Goal: Transaction & Acquisition: Purchase product/service

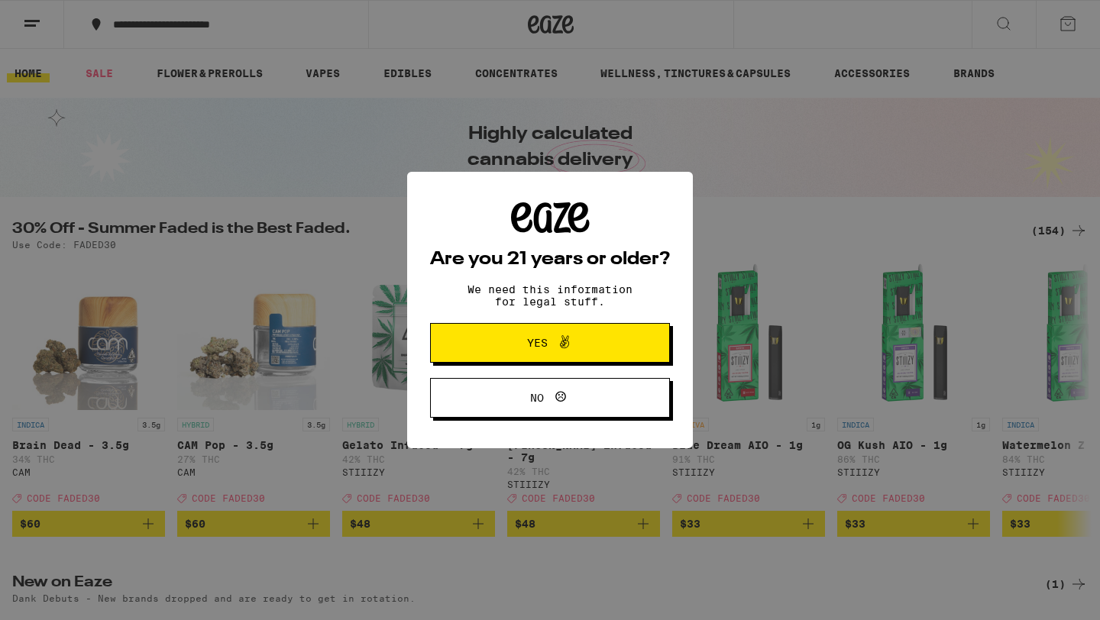
click at [559, 351] on icon at bounding box center [565, 342] width 18 height 18
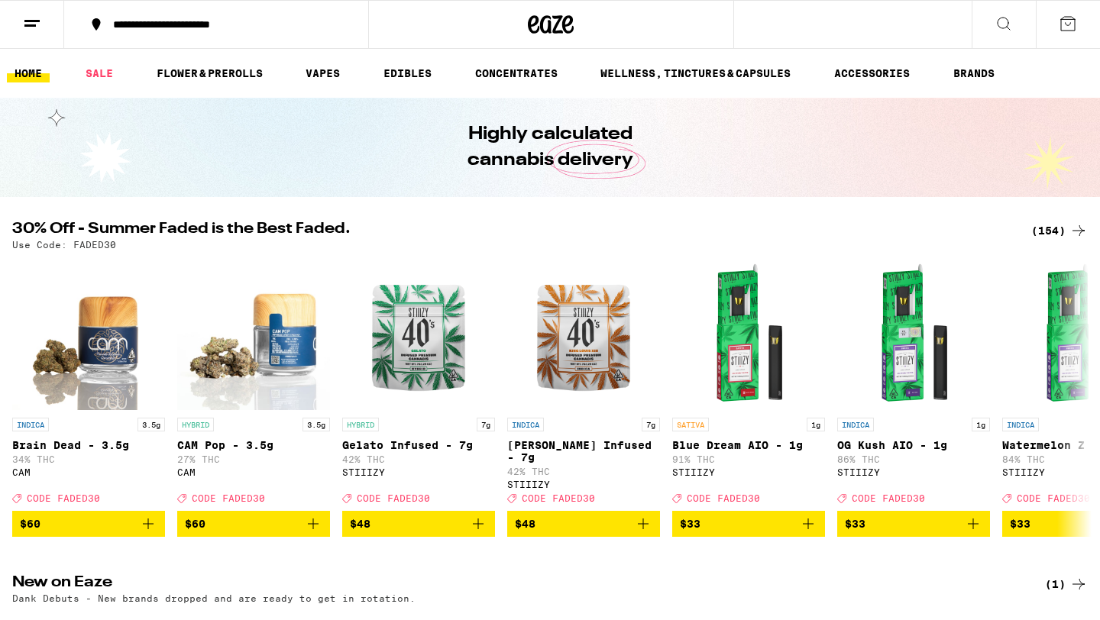
click at [202, 25] on div "**********" at bounding box center [225, 24] width 240 height 11
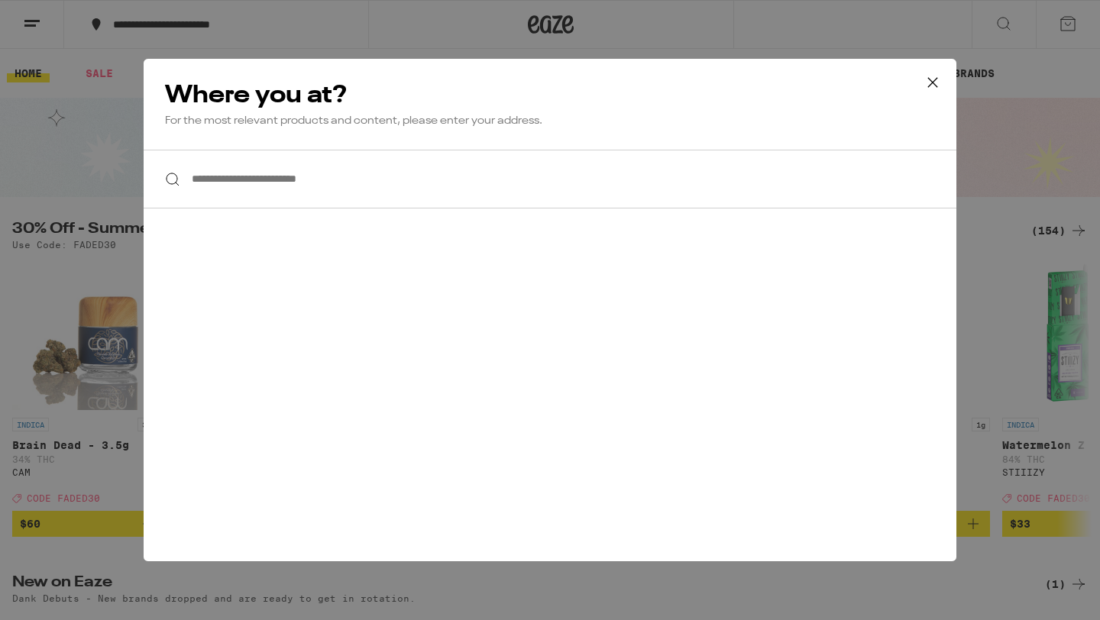
click at [37, 26] on div "**********" at bounding box center [550, 310] width 1100 height 620
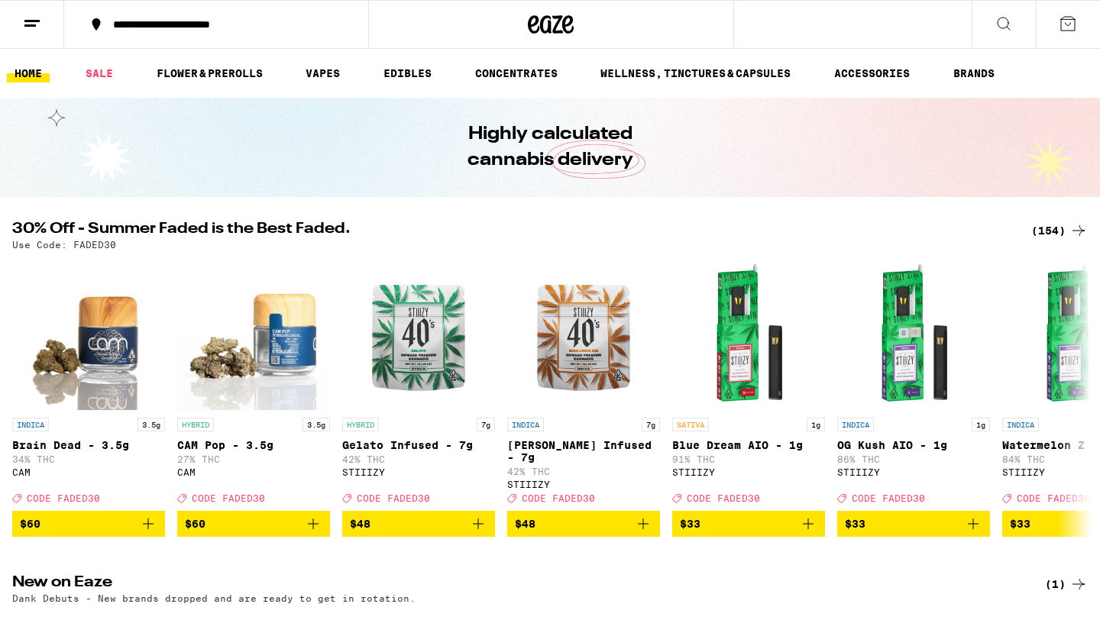
click at [26, 23] on icon at bounding box center [32, 24] width 18 height 18
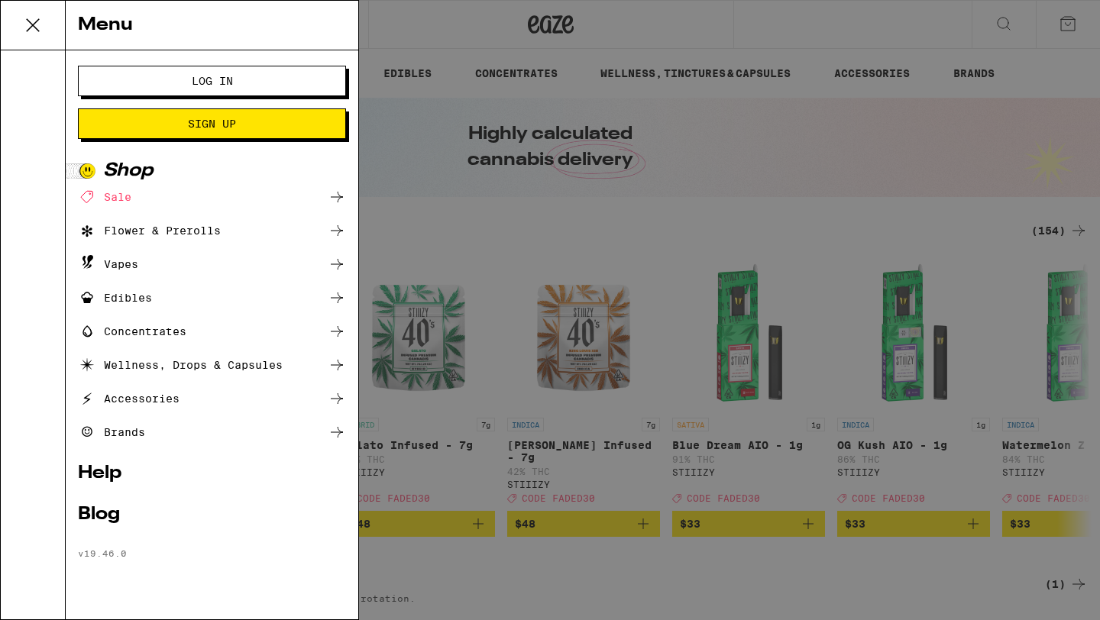
click at [204, 86] on span "Log In" at bounding box center [212, 81] width 41 height 11
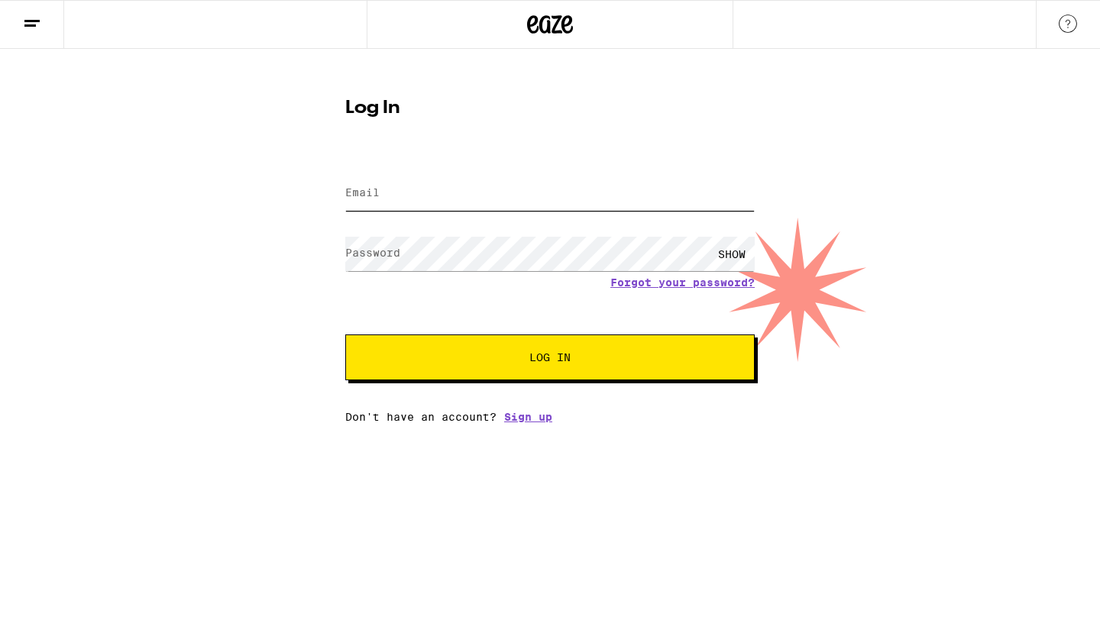
click at [393, 200] on input "Email" at bounding box center [550, 194] width 410 height 34
type input "[EMAIL_ADDRESS][DOMAIN_NAME]"
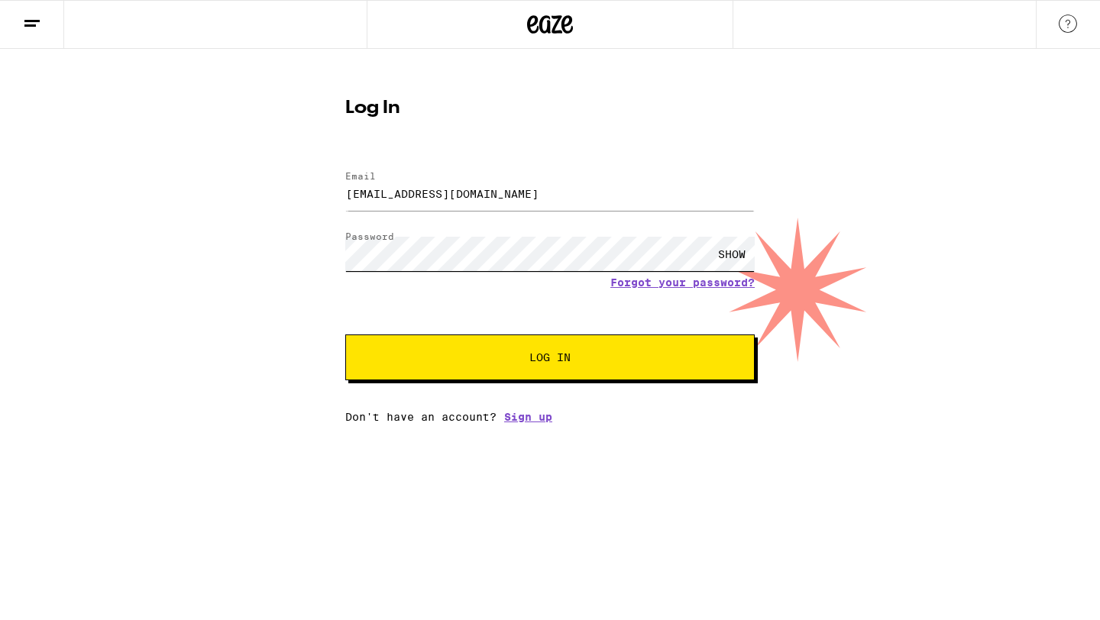
click at [345, 335] on button "Log In" at bounding box center [550, 358] width 410 height 46
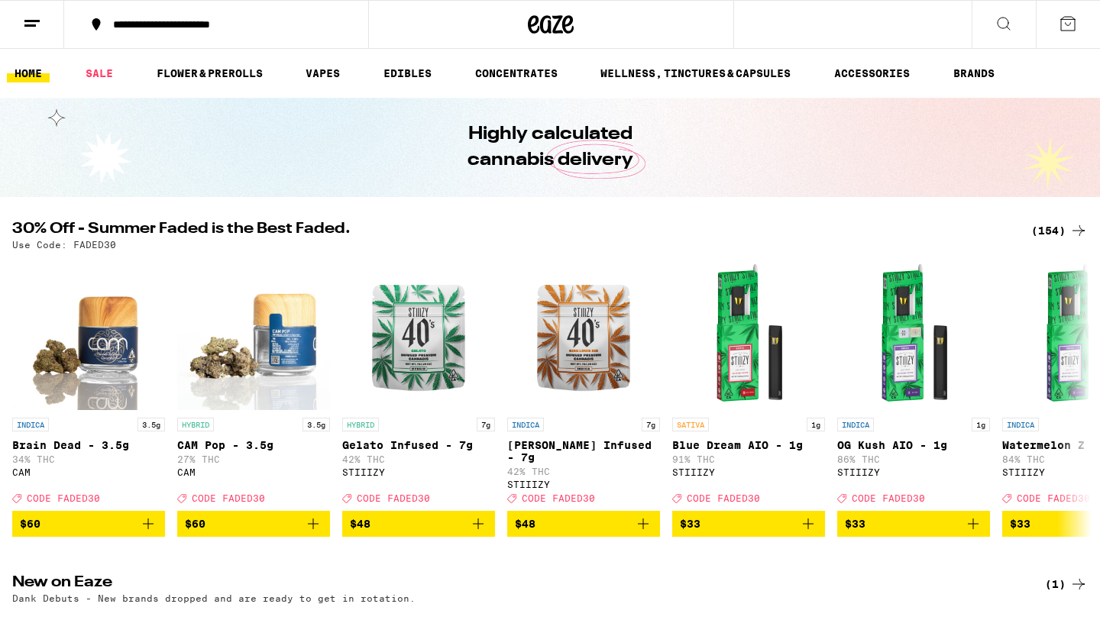
click at [222, 28] on div "**********" at bounding box center [225, 24] width 240 height 11
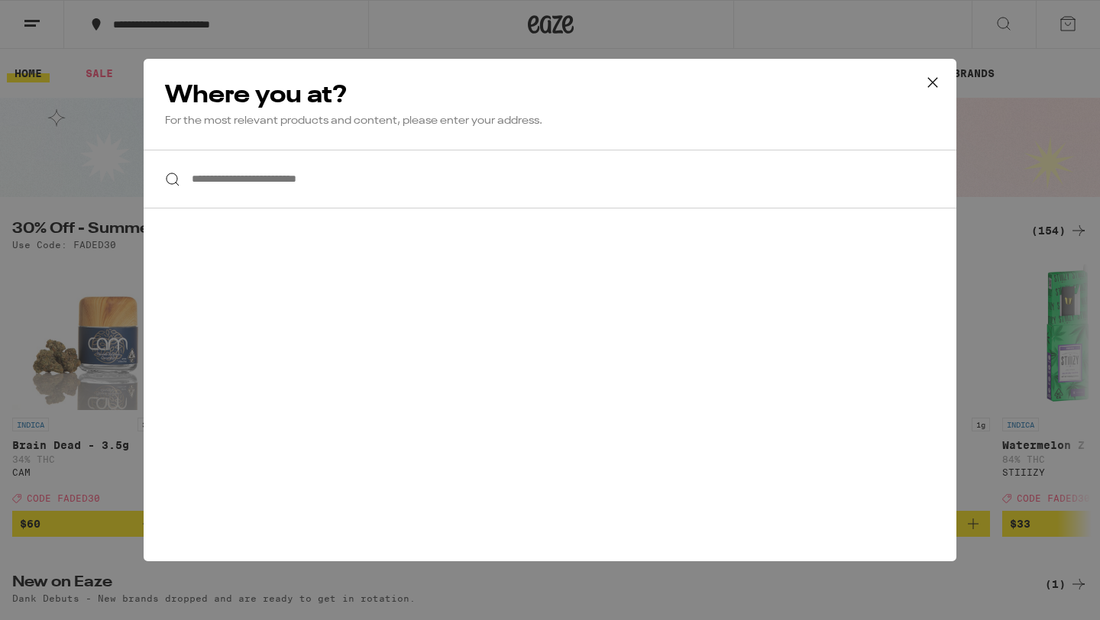
click at [220, 187] on input "**********" at bounding box center [550, 179] width 813 height 59
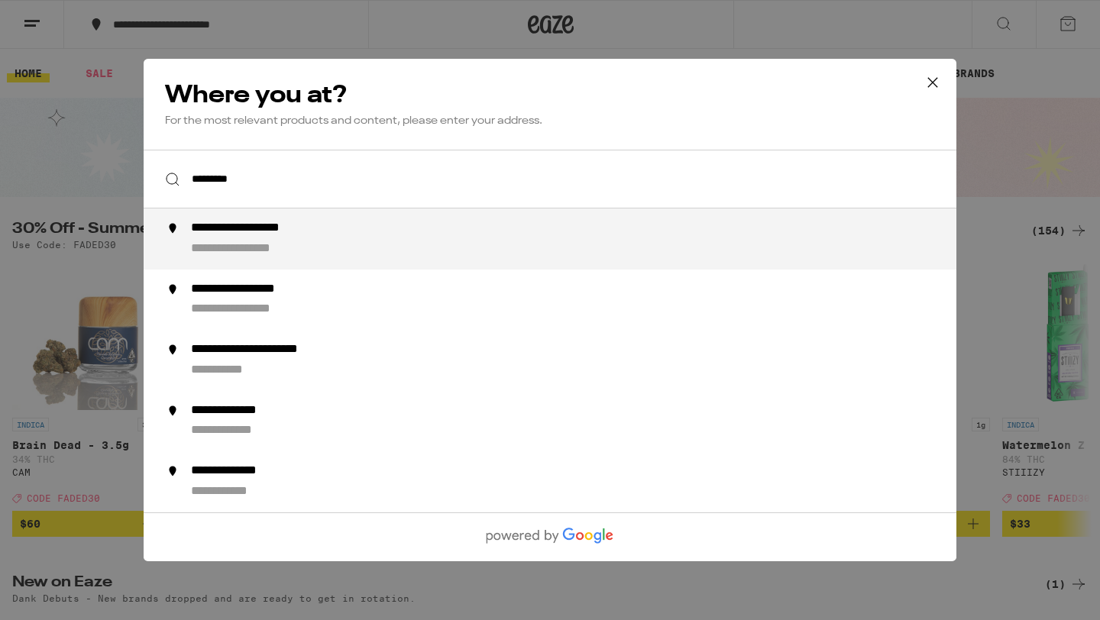
click at [241, 237] on div "**********" at bounding box center [266, 229] width 150 height 16
type input "**********"
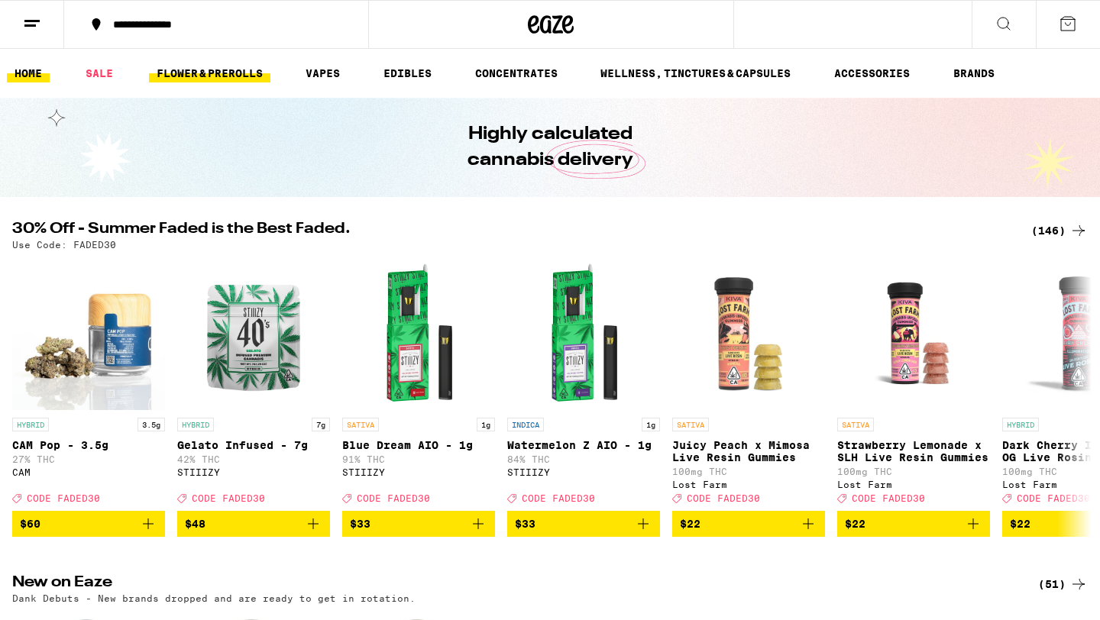
click at [217, 76] on link "FLOWER & PREROLLS" at bounding box center [209, 73] width 121 height 18
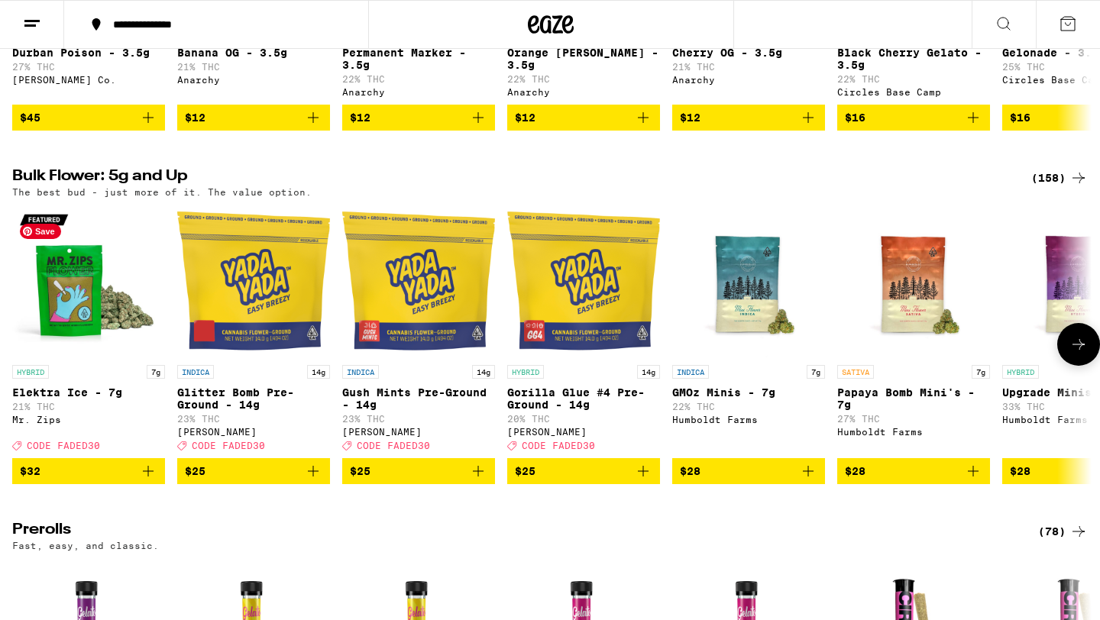
scroll to position [406, 0]
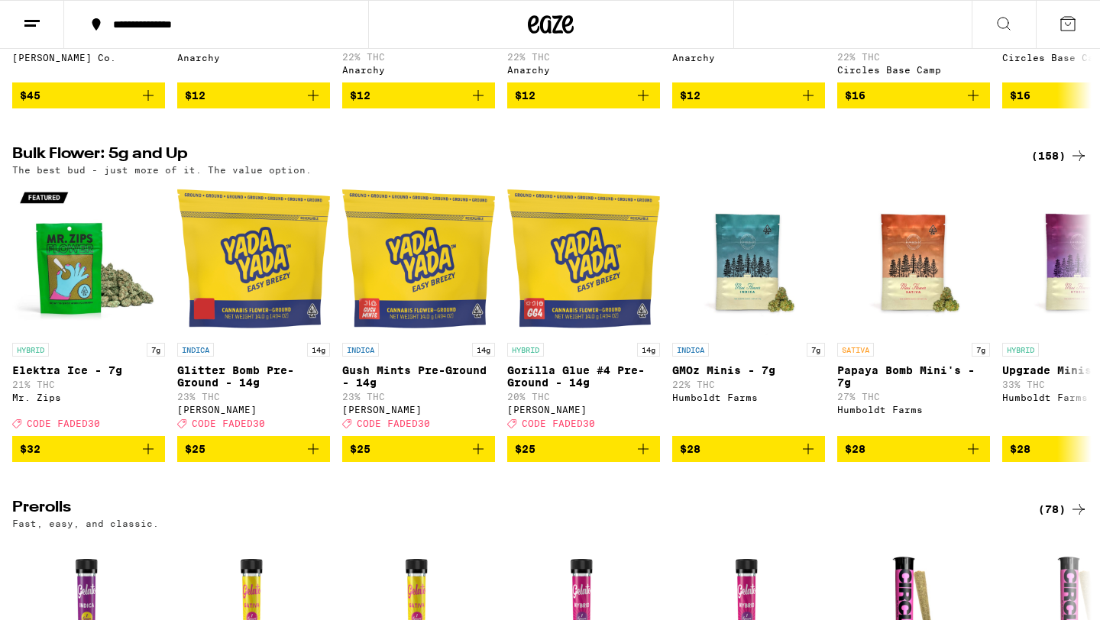
click at [1060, 162] on div "(158)" at bounding box center [1060, 156] width 57 height 18
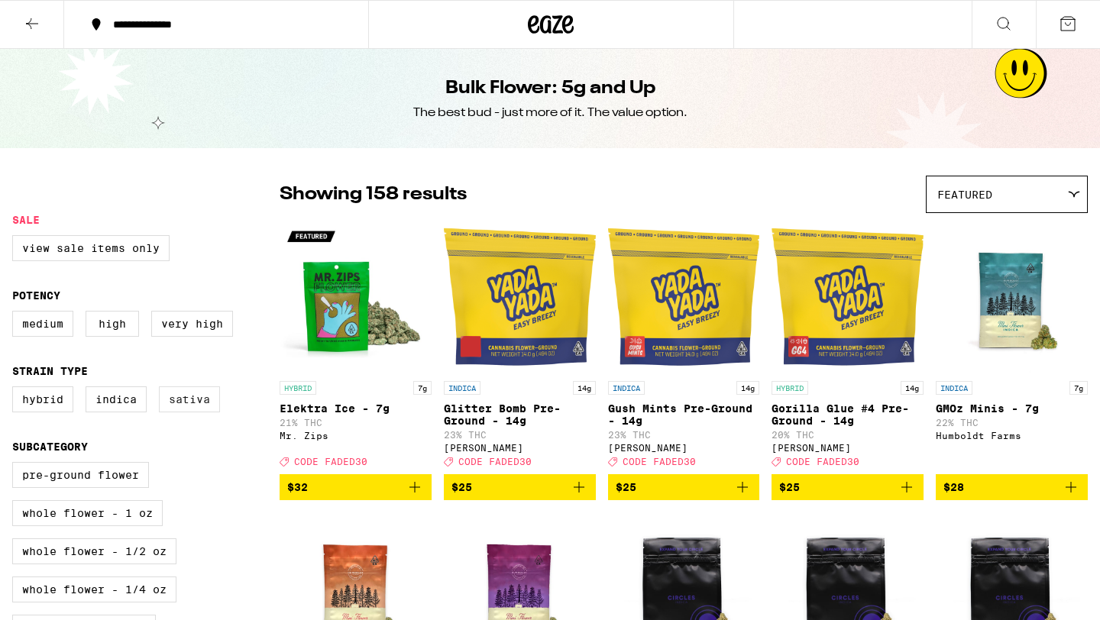
click at [186, 410] on label "Sativa" at bounding box center [189, 400] width 61 height 26
click at [16, 390] on input "Sativa" at bounding box center [15, 389] width 1 height 1
checkbox input "true"
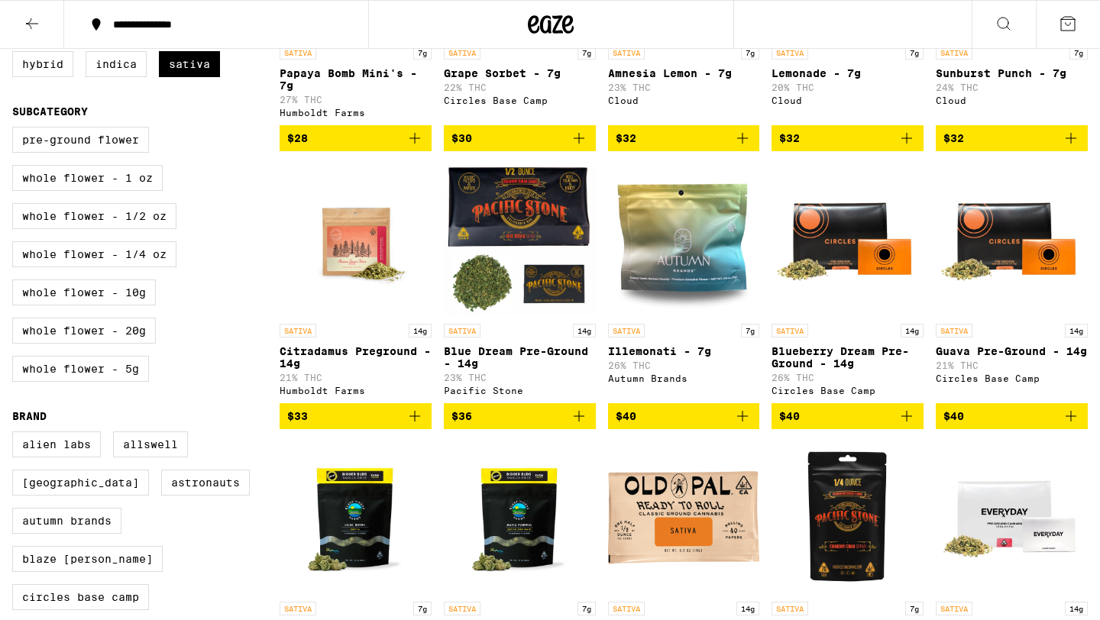
scroll to position [336, 0]
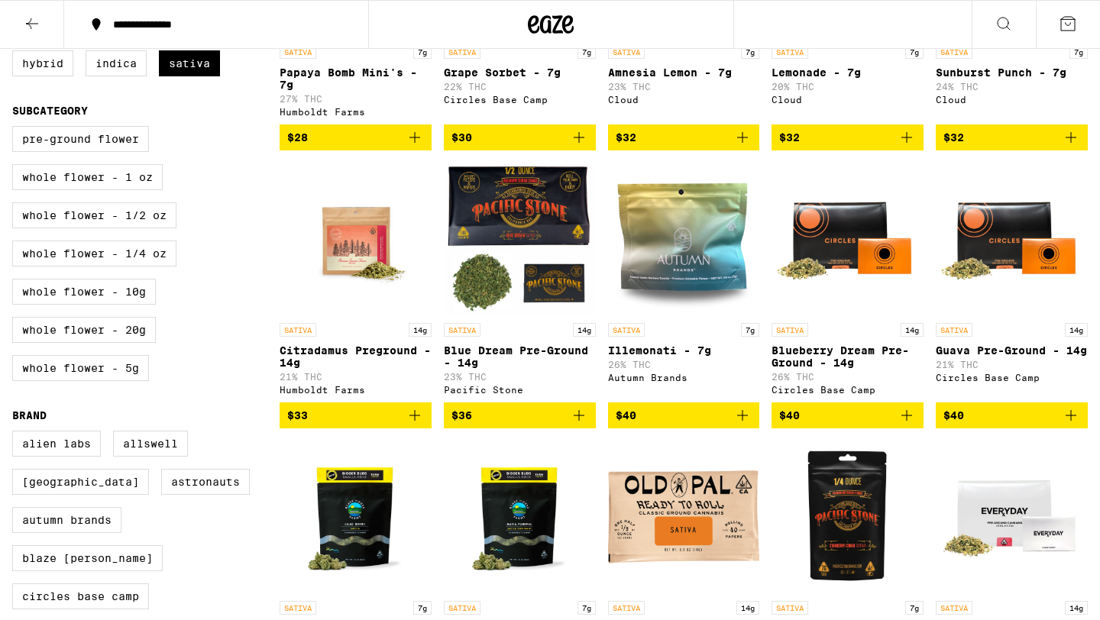
click at [674, 425] on span "$40" at bounding box center [684, 416] width 137 height 18
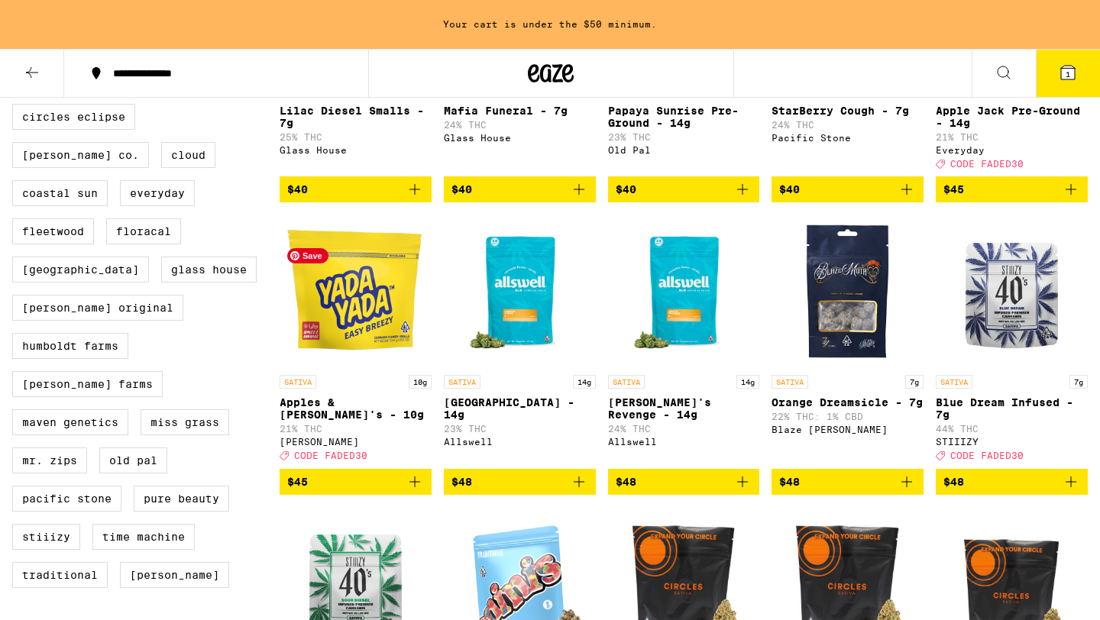
scroll to position [912, 0]
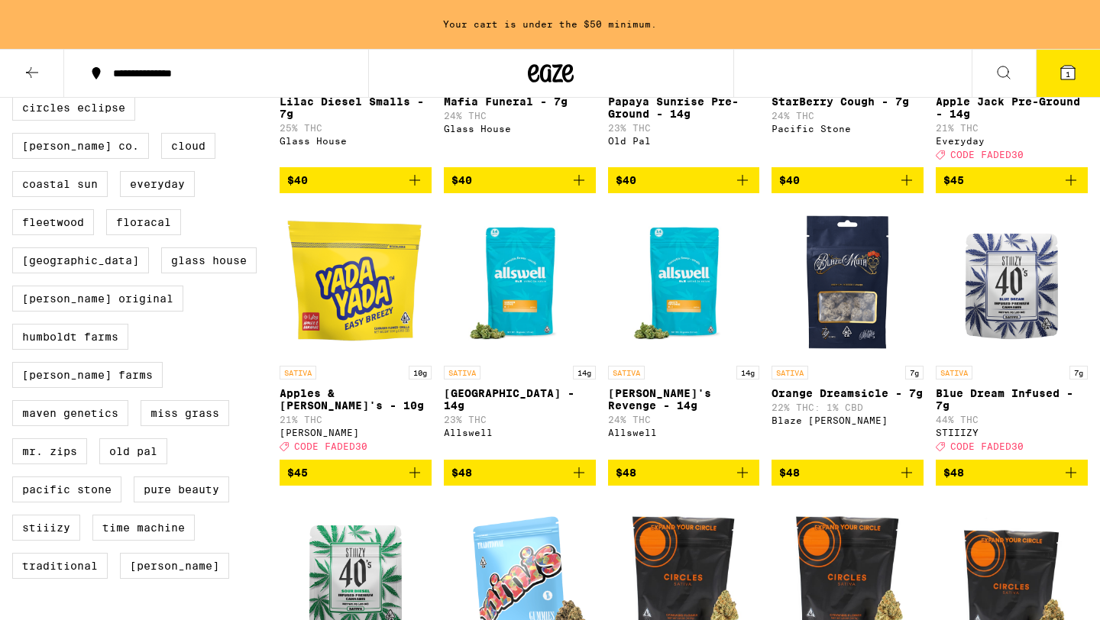
click at [344, 482] on span "$45" at bounding box center [355, 473] width 137 height 18
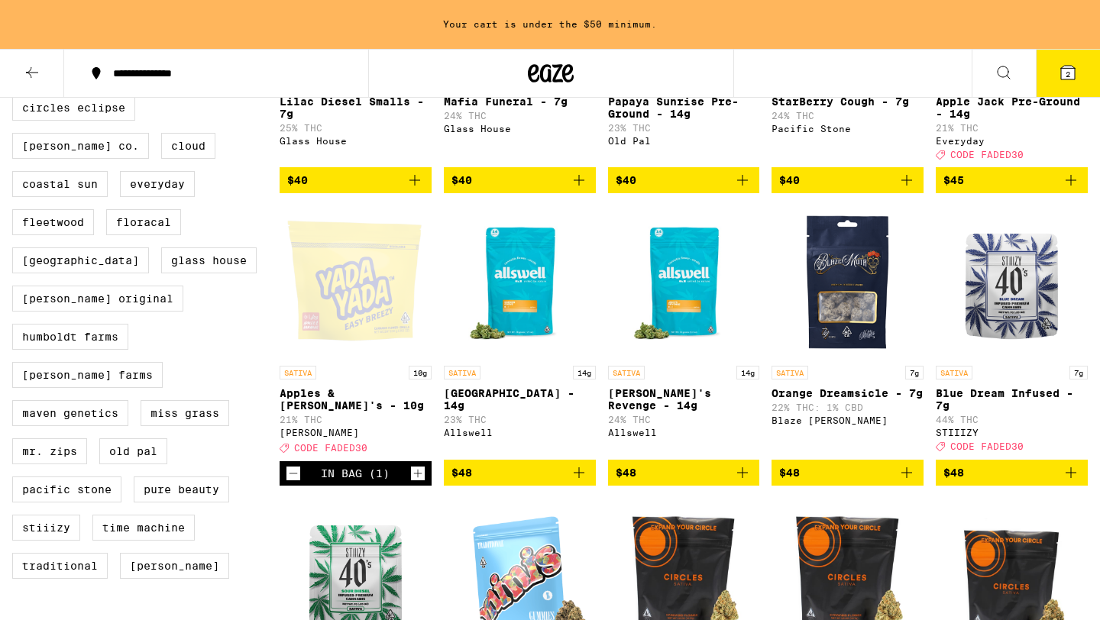
scroll to position [863, 0]
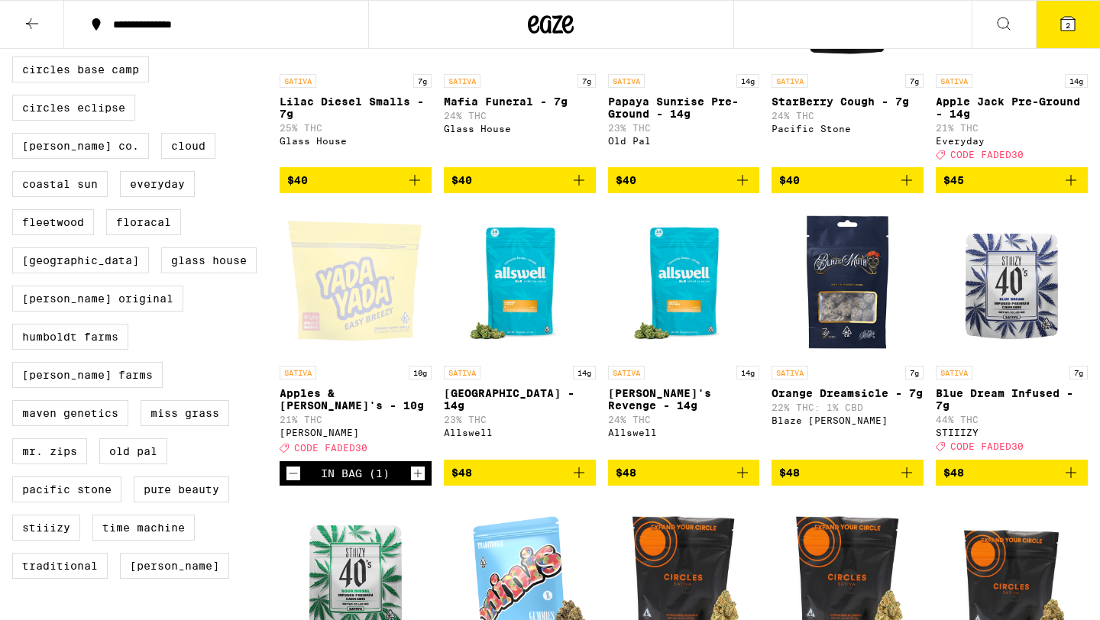
click at [993, 482] on span "$48" at bounding box center [1012, 473] width 137 height 18
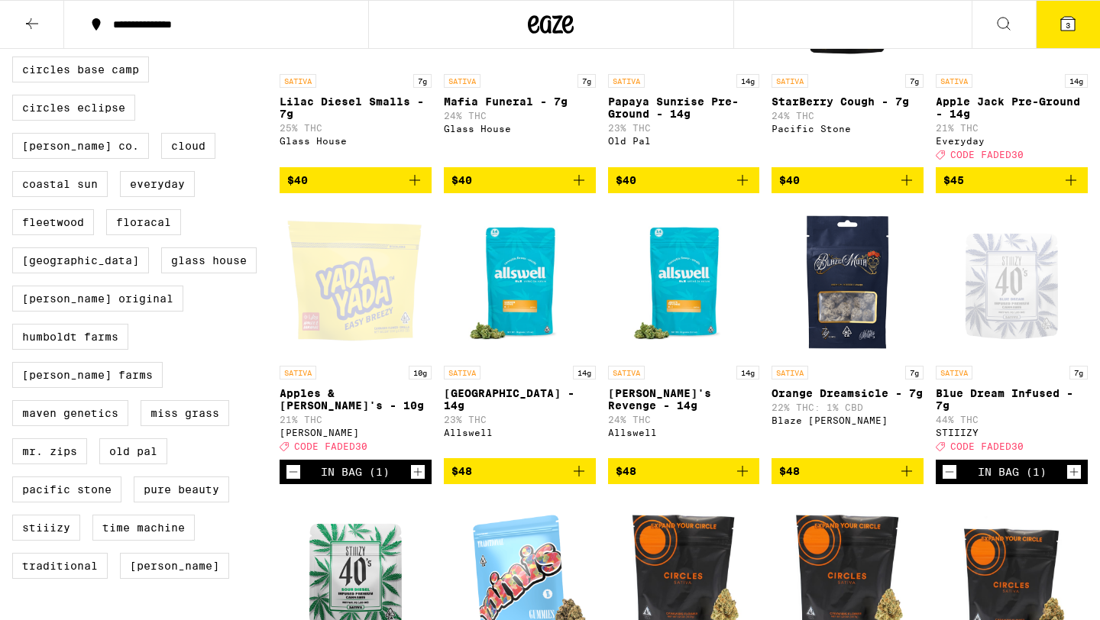
click at [1002, 22] on icon at bounding box center [1004, 24] width 18 height 18
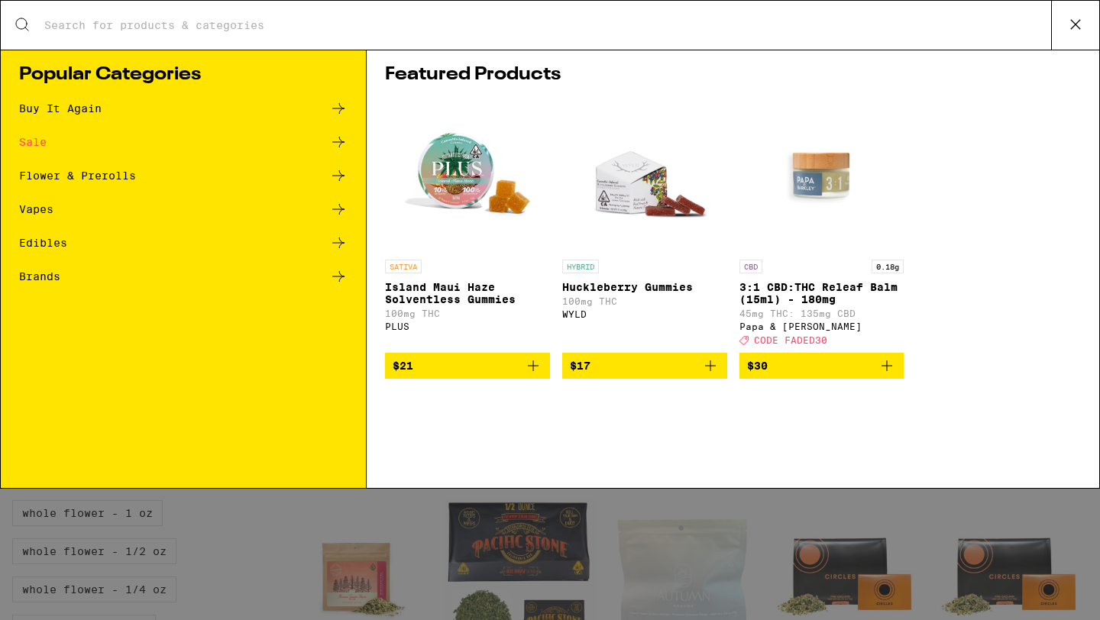
scroll to position [0, 0]
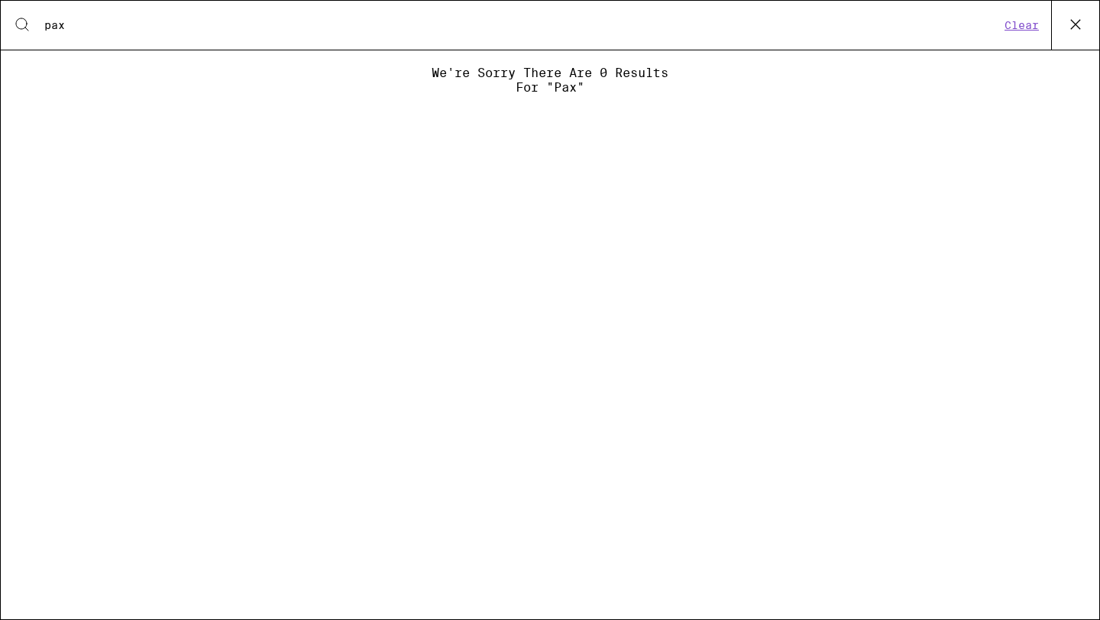
type input "pax"
click at [1028, 24] on button "Clear" at bounding box center [1022, 25] width 44 height 14
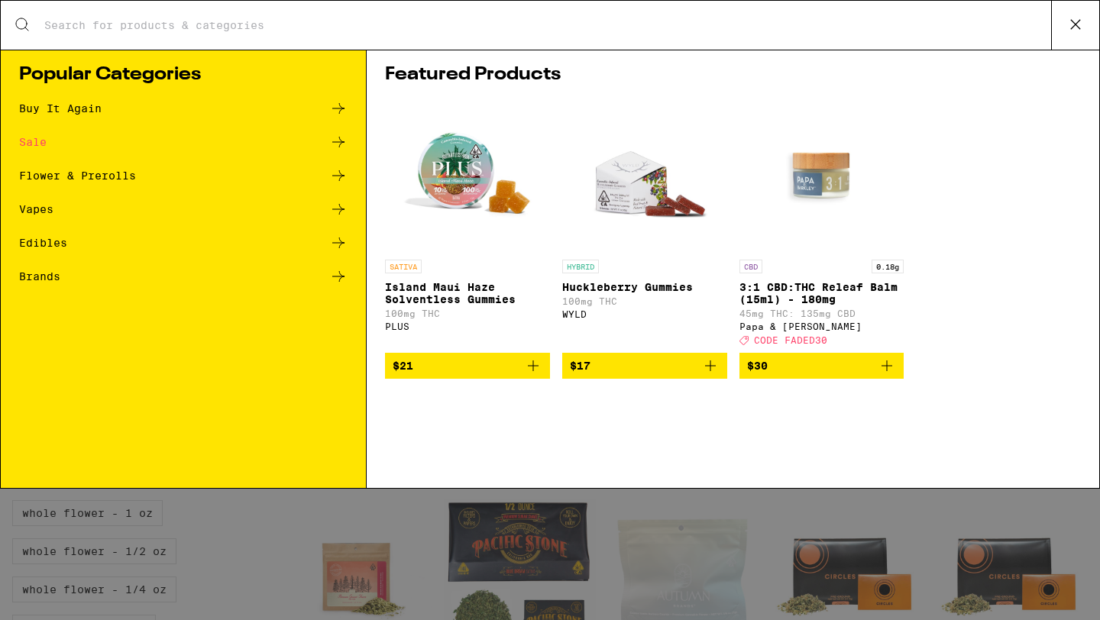
click at [37, 208] on div "Vapes" at bounding box center [36, 209] width 34 height 11
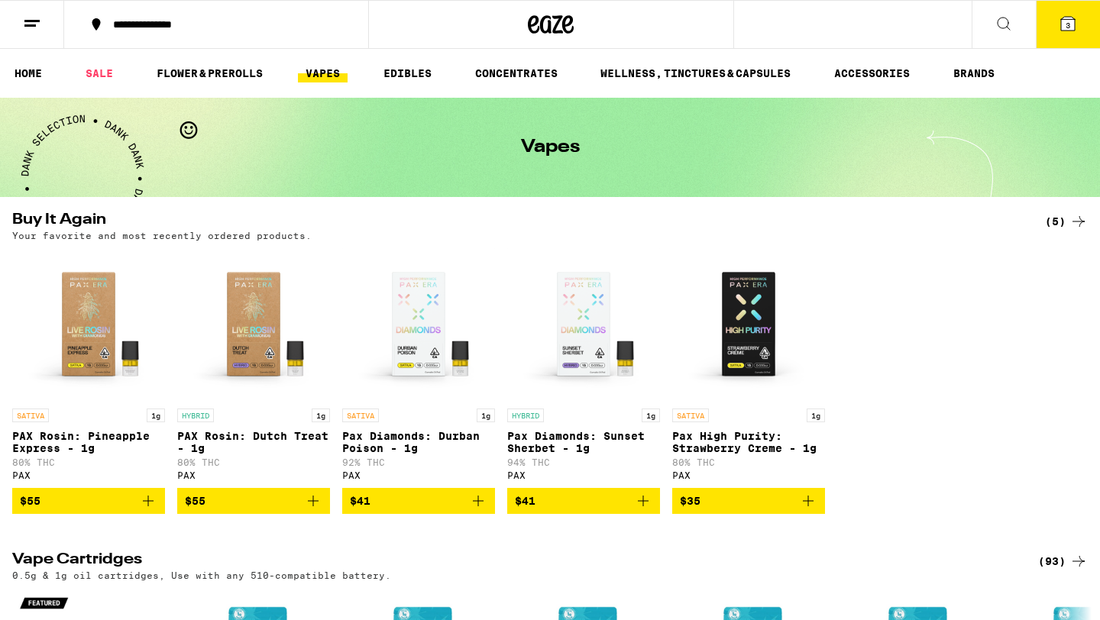
click at [1002, 25] on icon at bounding box center [1004, 24] width 18 height 18
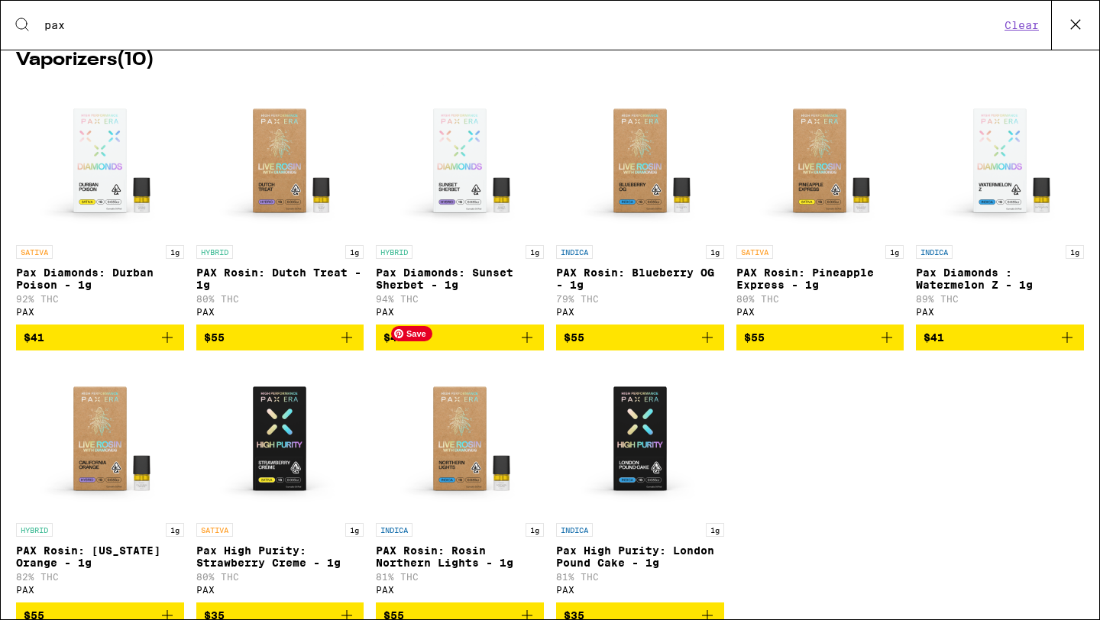
scroll to position [231, 0]
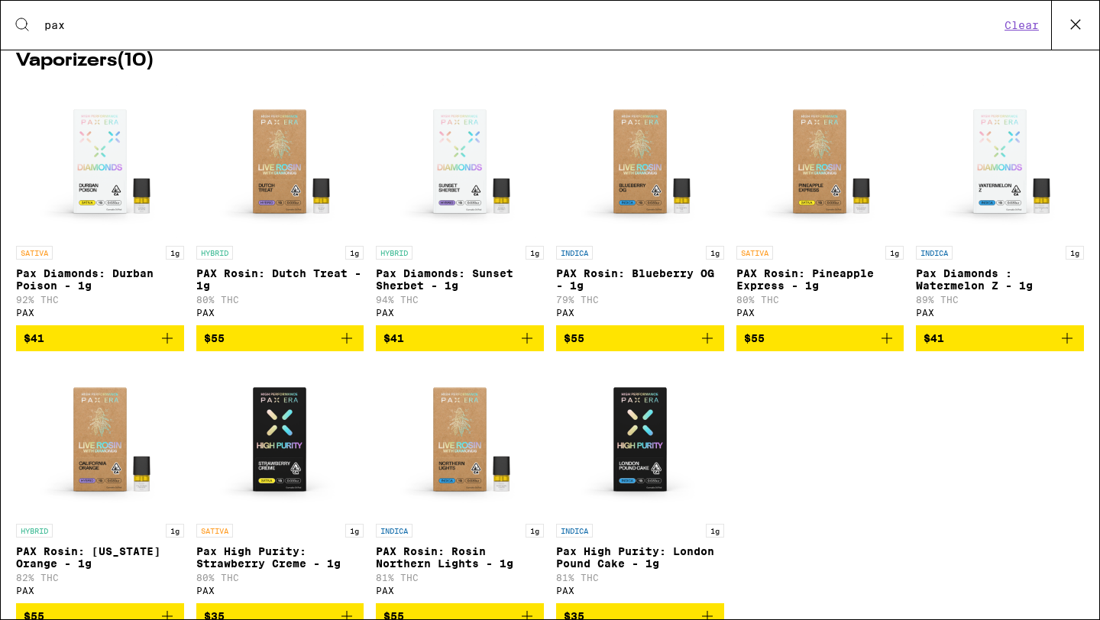
type input "pax"
click at [853, 348] on span "$55" at bounding box center [820, 338] width 153 height 18
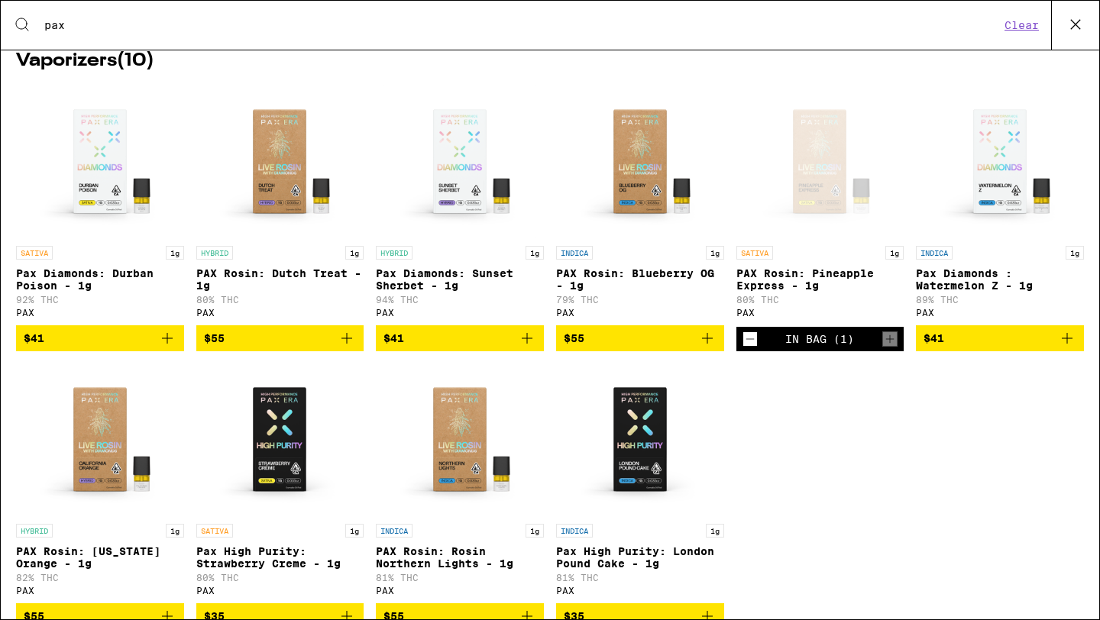
click at [1073, 21] on icon at bounding box center [1075, 24] width 9 height 9
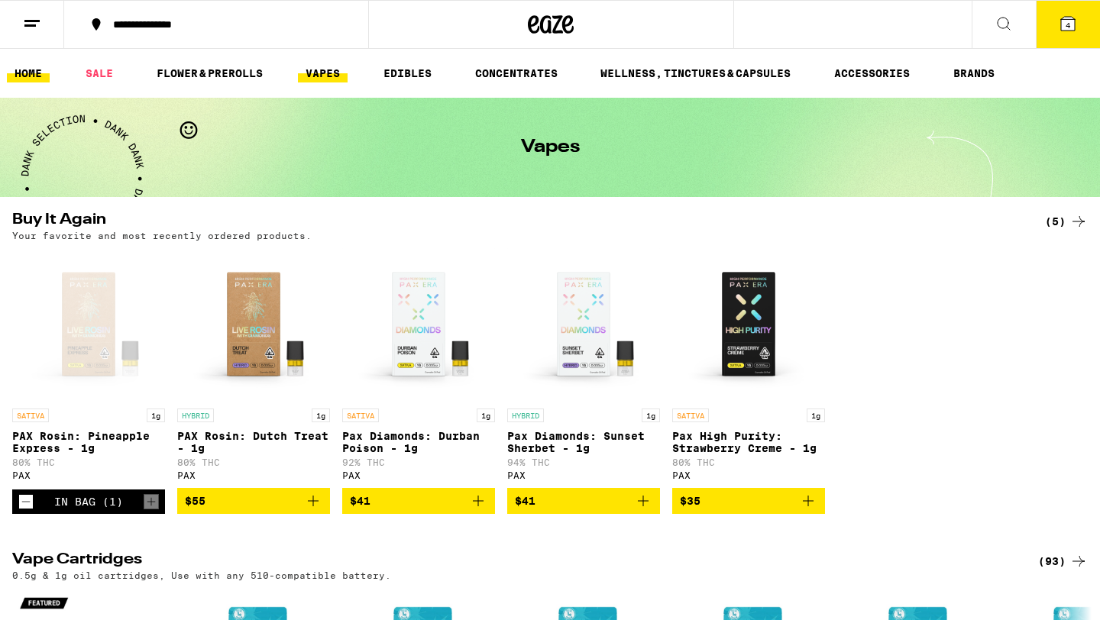
click at [30, 78] on link "HOME" at bounding box center [28, 73] width 43 height 18
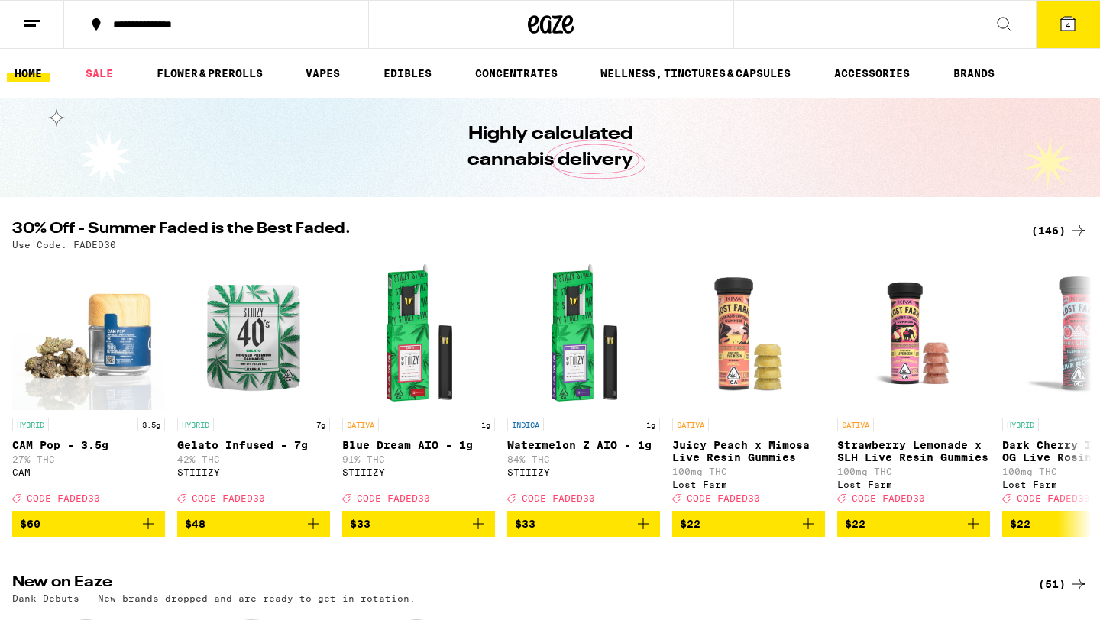
click at [1069, 34] on button "4" at bounding box center [1068, 24] width 64 height 47
click at [1063, 32] on icon at bounding box center [1068, 24] width 18 height 18
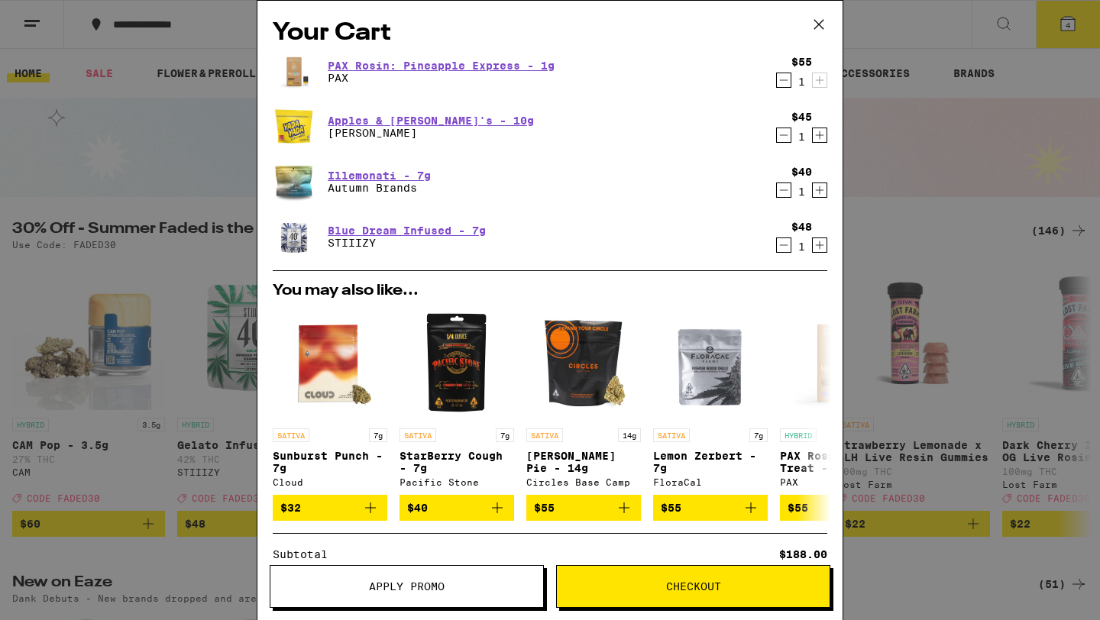
click at [449, 590] on span "Apply Promo" at bounding box center [406, 586] width 273 height 11
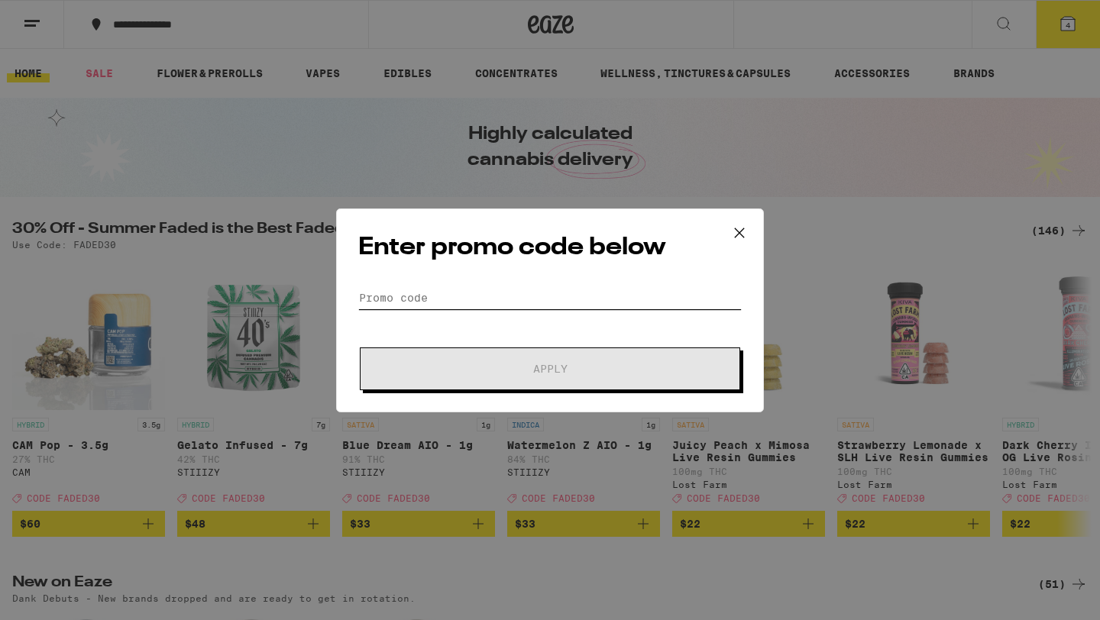
click at [463, 293] on input "Promo Code" at bounding box center [550, 298] width 384 height 23
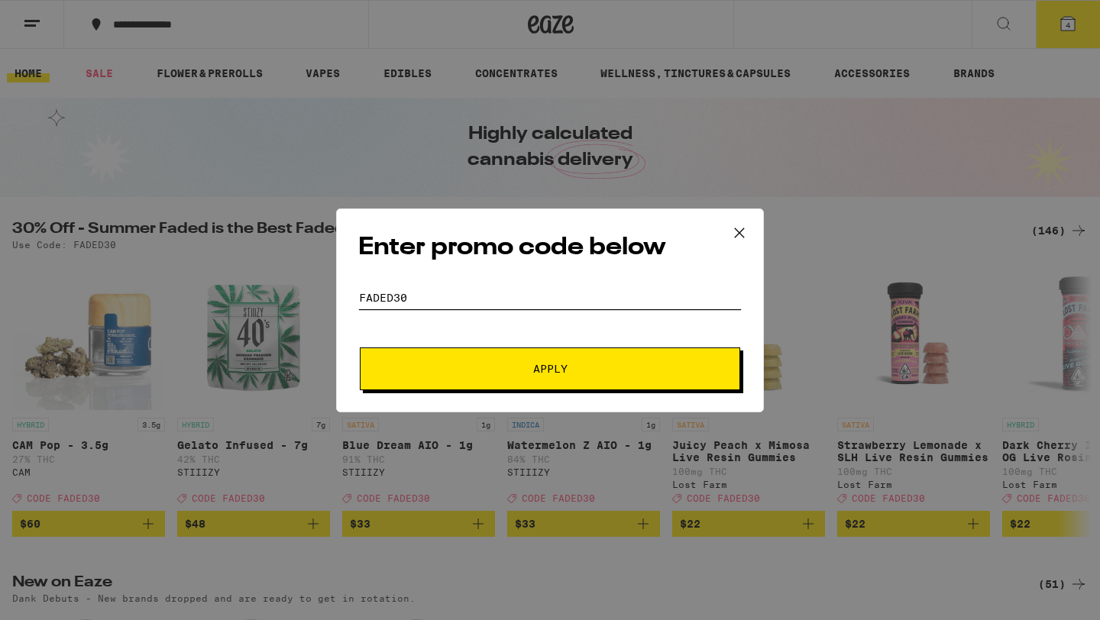
type input "faded30"
click at [539, 368] on span "Apply" at bounding box center [550, 369] width 34 height 11
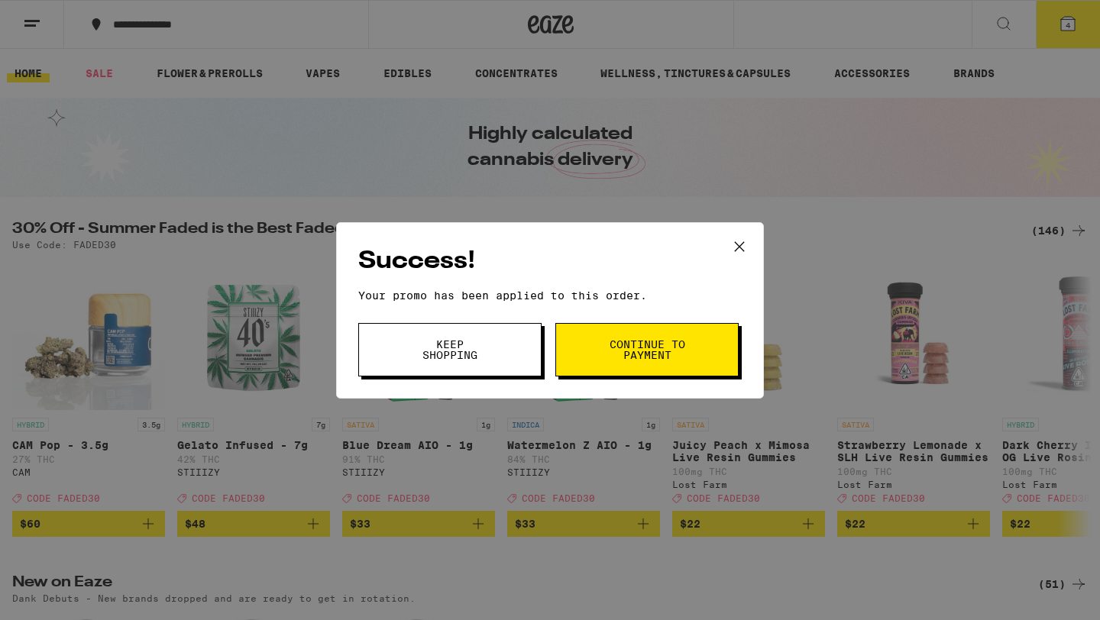
click at [584, 346] on button "Continue to payment" at bounding box center [647, 349] width 183 height 53
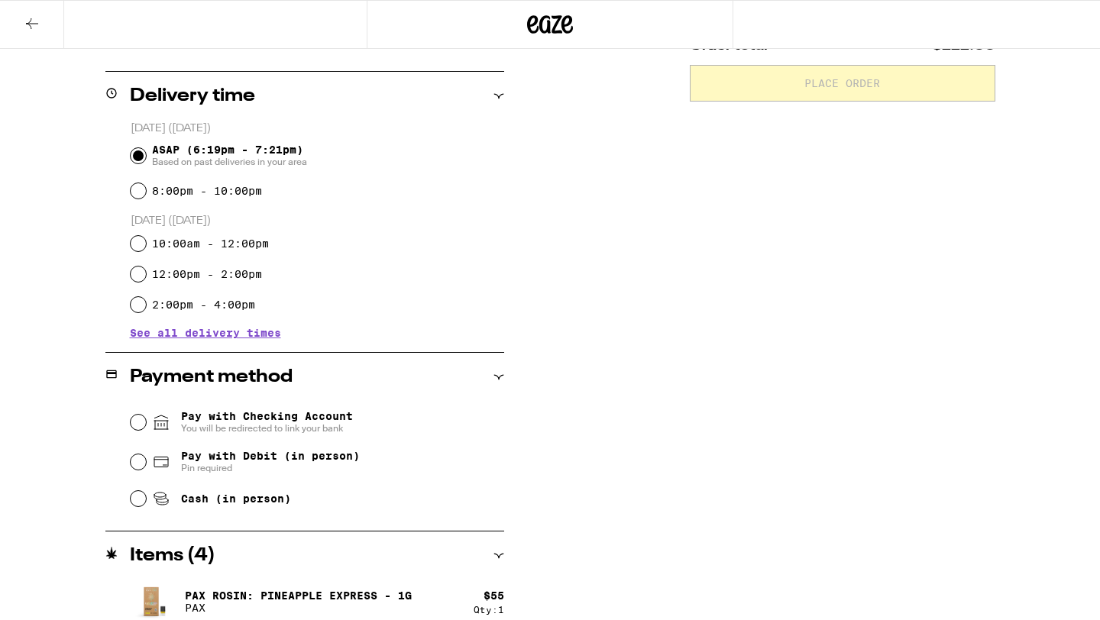
scroll to position [392, 0]
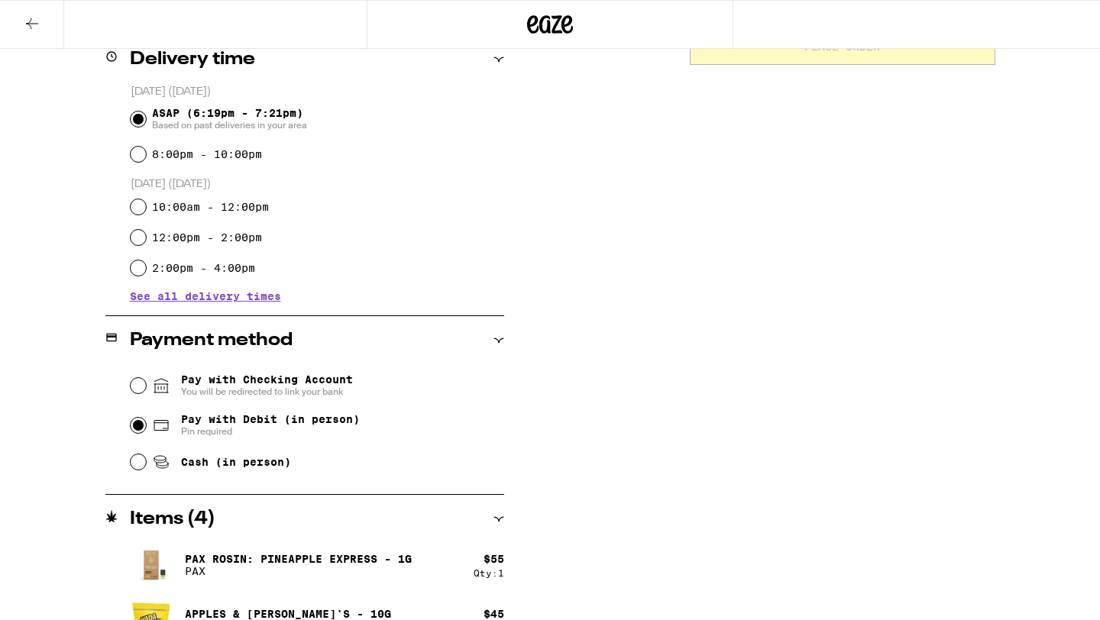
click at [141, 426] on input "Pay with Debit (in person) Pin required" at bounding box center [138, 425] width 15 height 15
radio input "true"
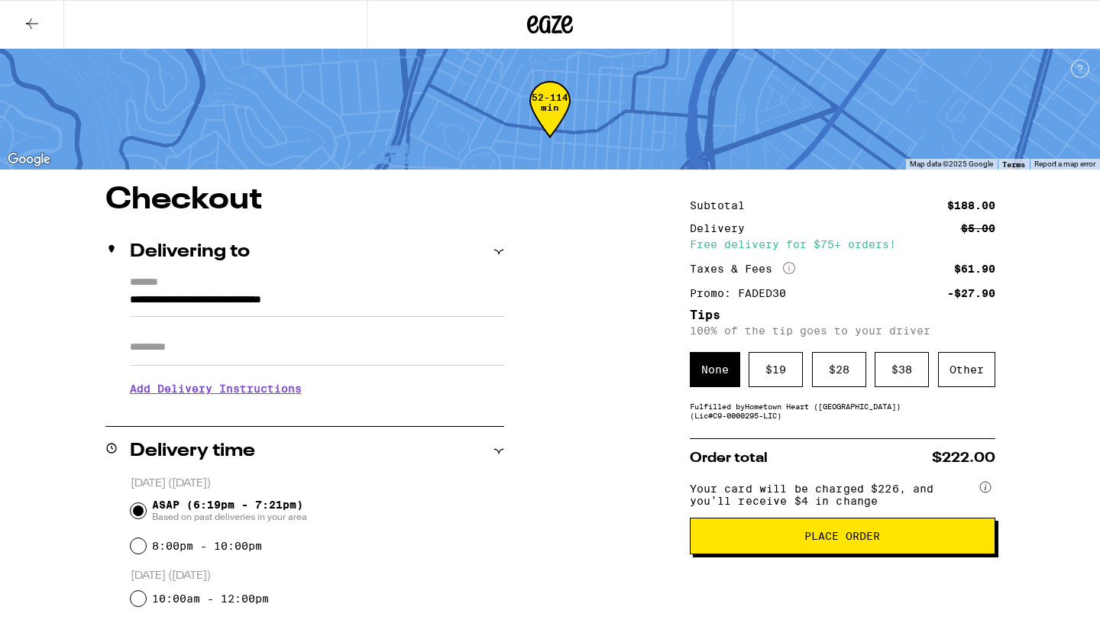
scroll to position [7, 0]
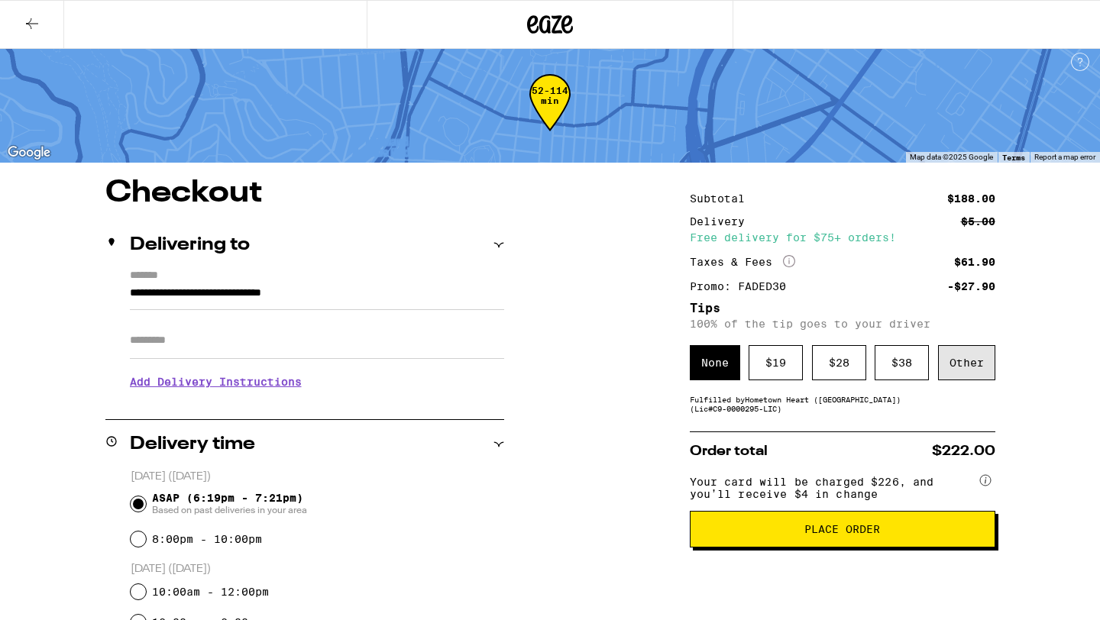
click at [954, 377] on div "Other" at bounding box center [966, 362] width 57 height 35
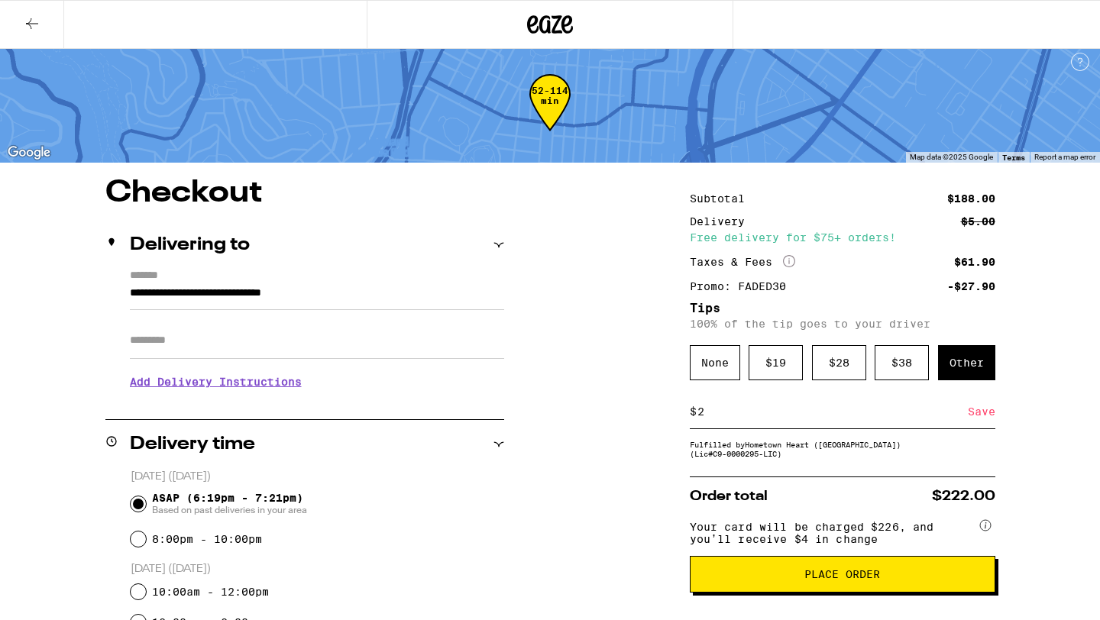
type input "2"
click at [986, 420] on div "Save" at bounding box center [982, 412] width 28 height 34
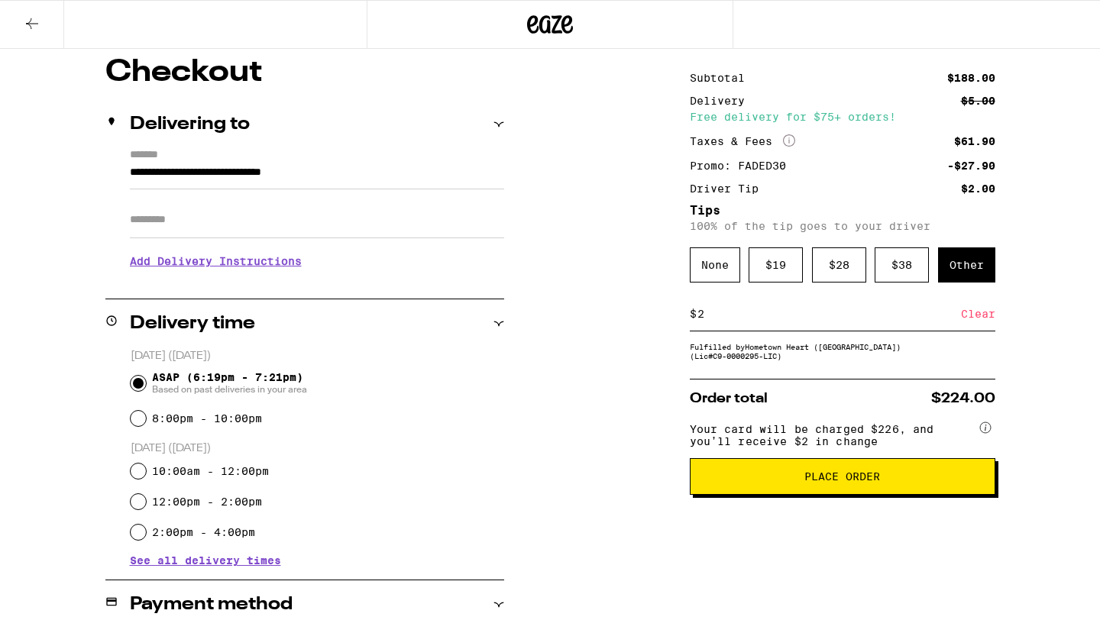
scroll to position [137, 0]
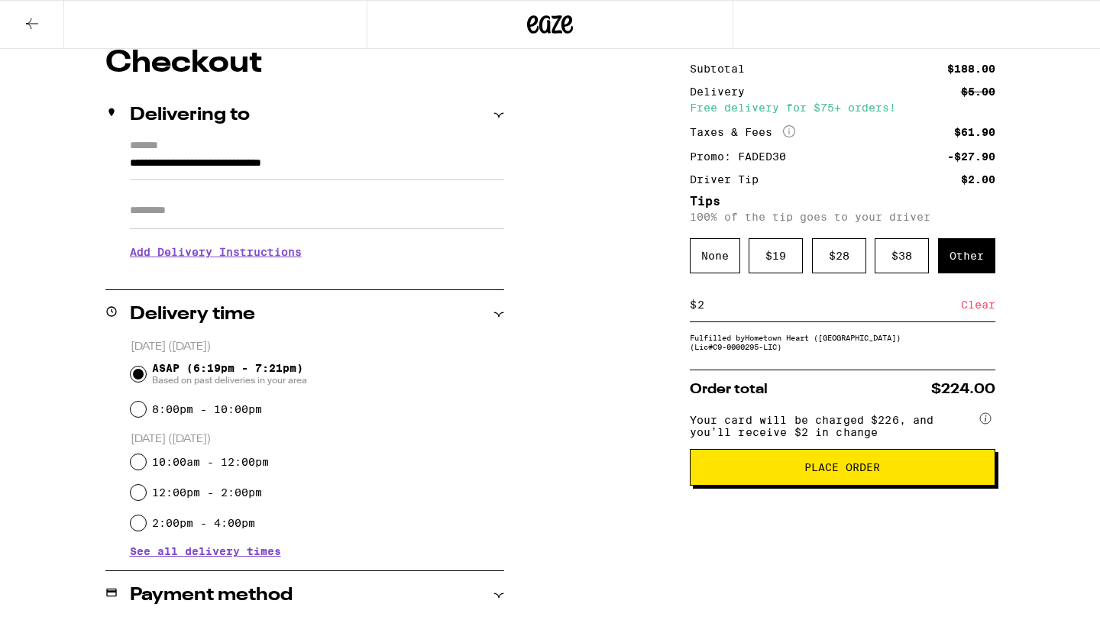
click at [834, 486] on button "Place Order" at bounding box center [843, 467] width 306 height 37
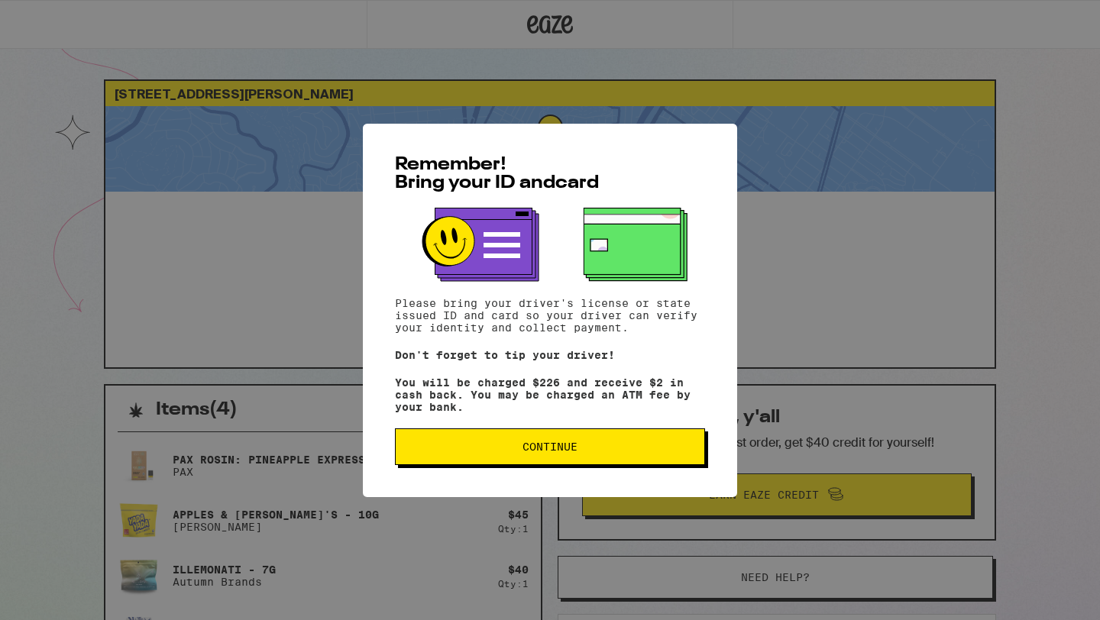
click at [640, 448] on span "Continue" at bounding box center [550, 447] width 284 height 11
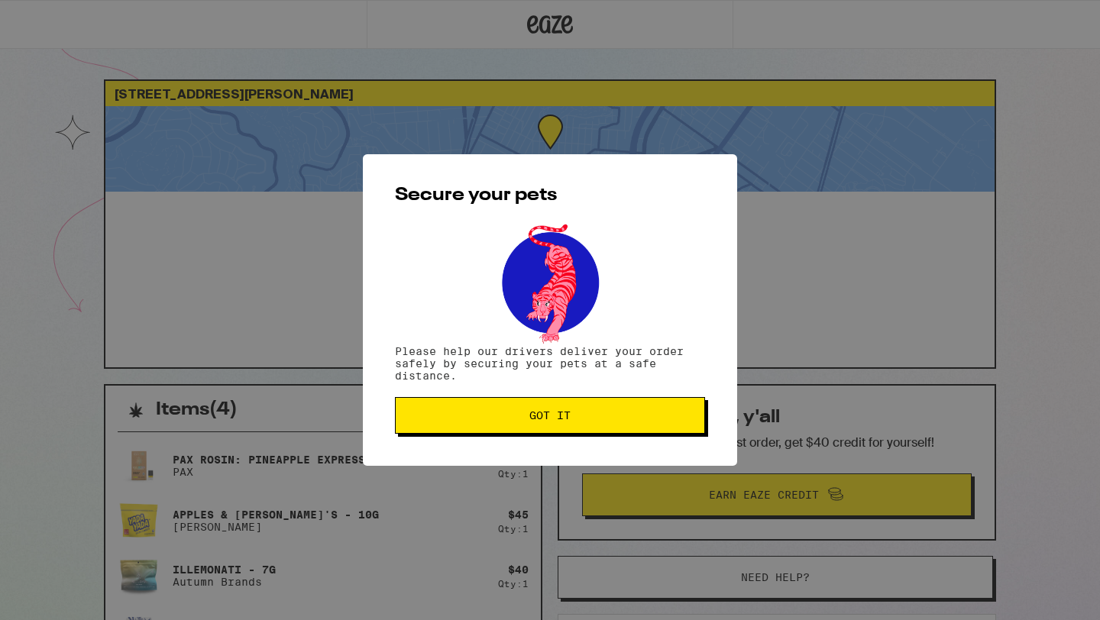
click at [617, 430] on button "Got it" at bounding box center [550, 415] width 310 height 37
